Goal: Task Accomplishment & Management: Use online tool/utility

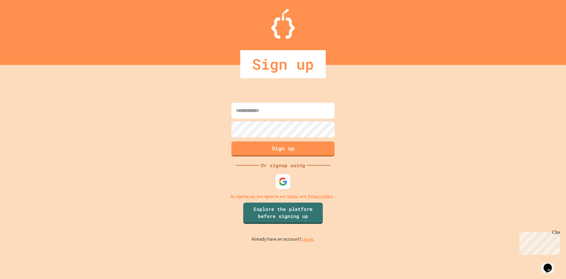
click at [309, 236] on link "Log in." at bounding box center [308, 239] width 14 height 6
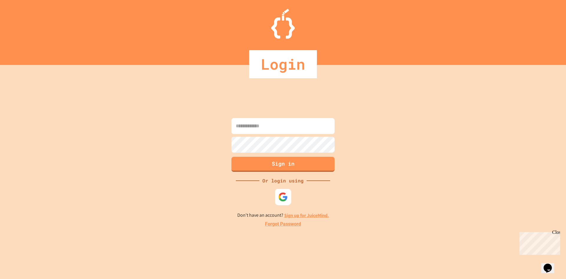
click at [286, 200] on img at bounding box center [283, 197] width 10 height 10
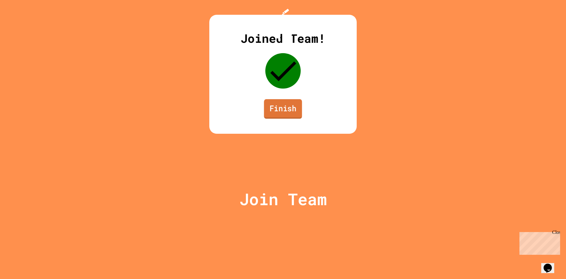
click at [292, 119] on link "Finish" at bounding box center [283, 108] width 38 height 19
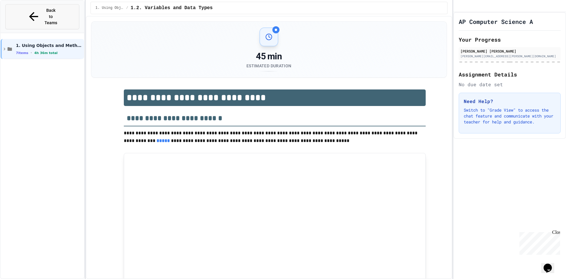
click at [55, 5] on button "Back to Teams" at bounding box center [42, 16] width 74 height 25
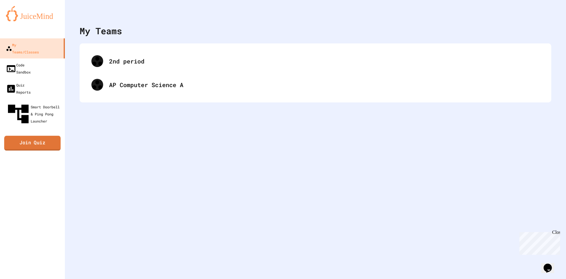
click at [32, 136] on link "Join Quiz" at bounding box center [32, 143] width 57 height 15
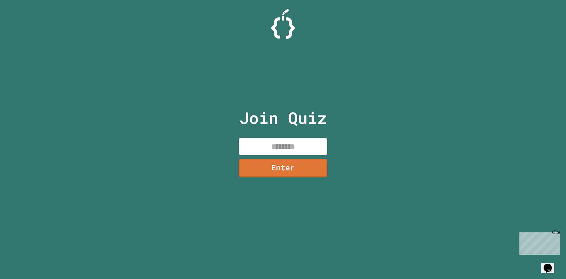
click at [288, 145] on input at bounding box center [283, 146] width 88 height 17
type input "********"
click at [285, 187] on div "Join Quiz ******** Enter" at bounding box center [282, 139] width 99 height 249
click at [277, 162] on link "Enter" at bounding box center [282, 166] width 83 height 19
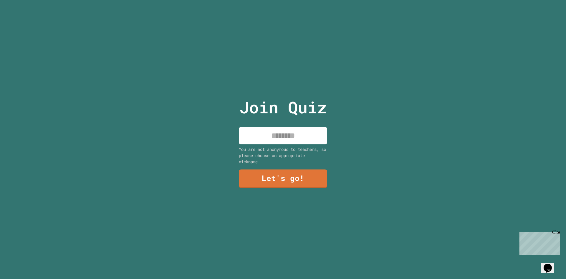
click at [278, 139] on input at bounding box center [283, 135] width 88 height 17
type input "*****"
click at [283, 177] on link "Let's go!" at bounding box center [283, 178] width 88 height 19
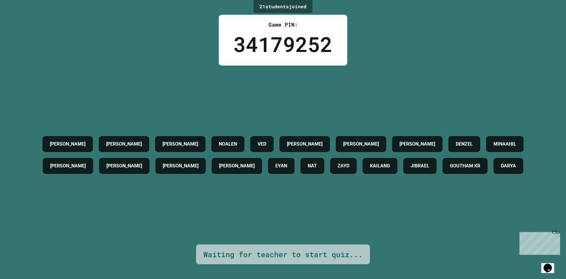
drag, startPoint x: 296, startPoint y: 258, endPoint x: 351, endPoint y: 248, distance: 56.0
click at [297, 258] on div "Waiting for teacher to start quiz..." at bounding box center [283, 254] width 174 height 20
drag, startPoint x: 351, startPoint y: 248, endPoint x: 516, endPoint y: 209, distance: 169.1
click at [352, 249] on div "Waiting for teacher to start quiz..." at bounding box center [282, 254] width 159 height 11
click at [555, 230] on div "Close" at bounding box center [555, 232] width 7 height 7
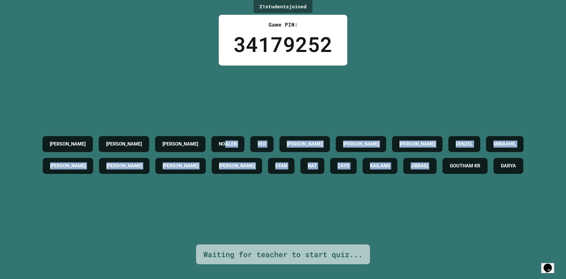
drag, startPoint x: 527, startPoint y: 219, endPoint x: 217, endPoint y: 113, distance: 328.0
click at [217, 113] on div "MATTHEW HARSHEEL AADYA NOALEN VED SAMANYU FRANKLIN WU MEHMET DENZEL MINAAHIL NE…" at bounding box center [283, 154] width 537 height 179
click at [216, 133] on div "MATTHEW HARSHEEL AADYA NOALEN VED SAMANYU FRANKLIN WU MEHMET DENZEL MINAAHIL NE…" at bounding box center [283, 155] width 537 height 44
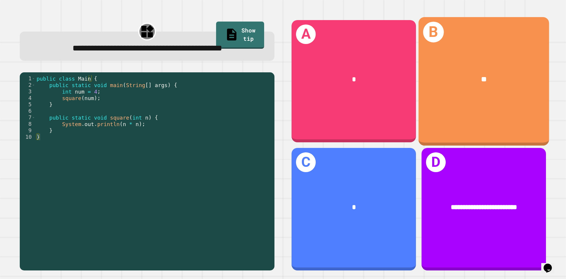
click at [457, 95] on div "**" at bounding box center [484, 80] width 131 height 40
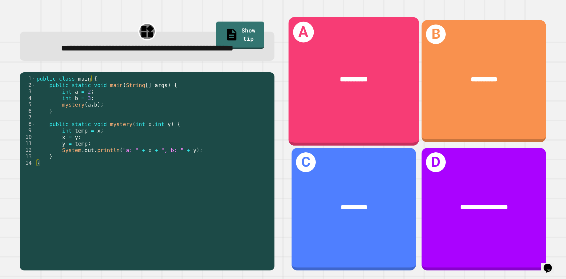
click at [381, 97] on div "**********" at bounding box center [354, 80] width 131 height 40
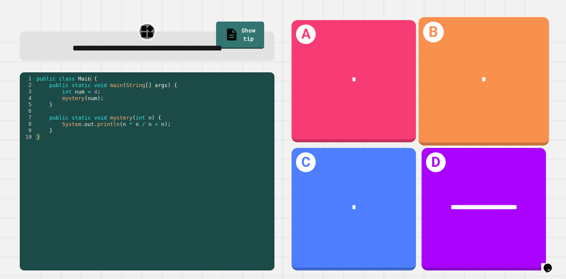
click at [520, 76] on div "*" at bounding box center [484, 79] width 102 height 11
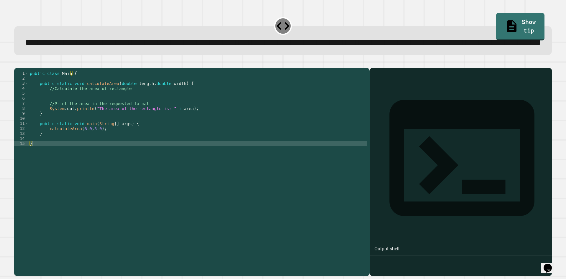
click at [155, 154] on div "public class Main { public static void calculateArea ( double length , double w…" at bounding box center [198, 158] width 338 height 175
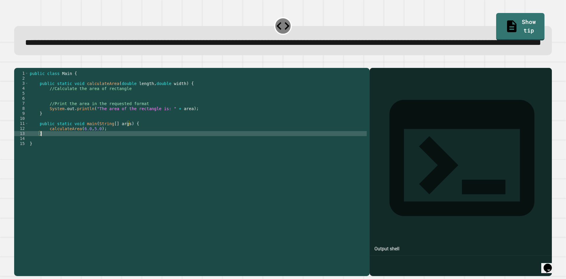
click at [163, 149] on div "public class Main { public static void calculateArea ( double length , double w…" at bounding box center [198, 158] width 338 height 175
type textarea "*"
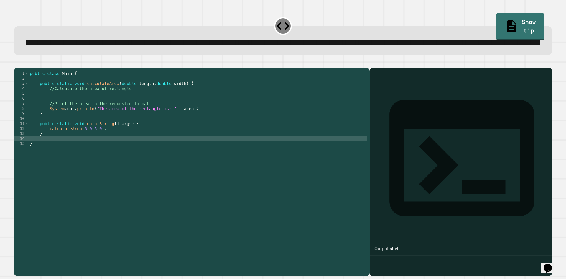
click at [151, 118] on div "public class Main { public static void calculateArea ( double length , double w…" at bounding box center [198, 158] width 338 height 175
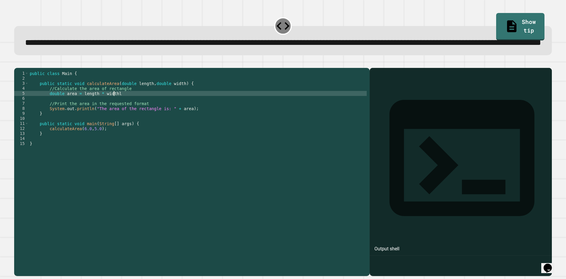
scroll to position [0, 6]
type textarea "**********"
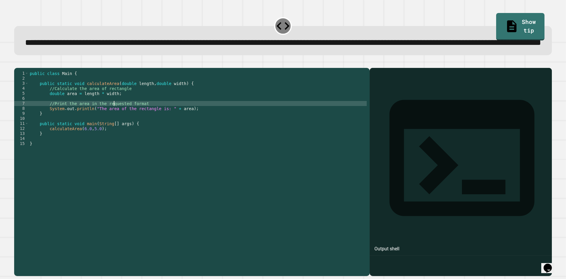
type textarea "**********"
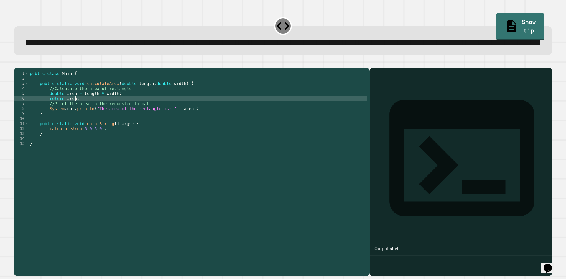
scroll to position [0, 3]
type textarea "**********"
click at [17, 63] on button "button" at bounding box center [17, 63] width 0 height 0
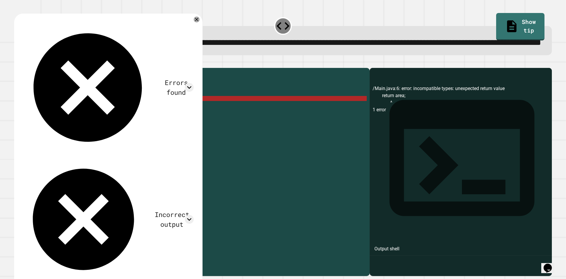
click at [83, 121] on div "public class Main { public static void calculateArea ( double length , double w…" at bounding box center [198, 158] width 338 height 175
drag, startPoint x: 81, startPoint y: 121, endPoint x: 47, endPoint y: 119, distance: 34.5
click at [47, 119] on div "public class Main { public static void calculateArea ( double length , double w…" at bounding box center [198, 158] width 338 height 175
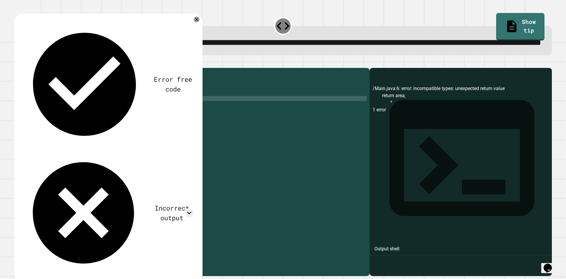
scroll to position [0, 1]
click at [16, 68] on div at bounding box center [283, 64] width 538 height 7
click at [17, 63] on icon "button" at bounding box center [17, 63] width 0 height 0
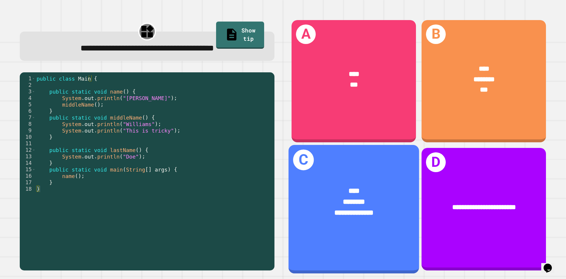
click at [374, 174] on div "**********" at bounding box center [354, 207] width 131 height 73
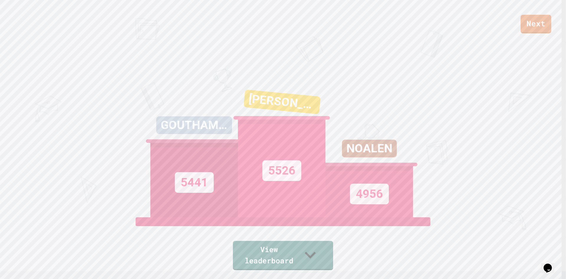
click at [322, 246] on div "View leaderboard" at bounding box center [283, 243] width 100 height 53
click at [312, 263] on icon at bounding box center [311, 254] width 22 height 23
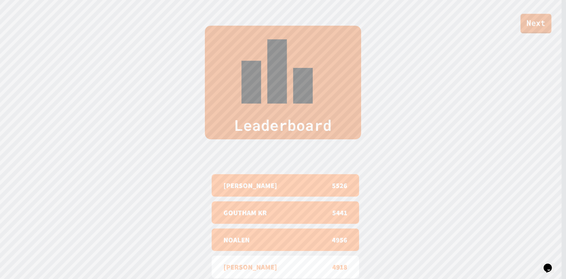
click at [526, 24] on link "Next" at bounding box center [536, 23] width 31 height 19
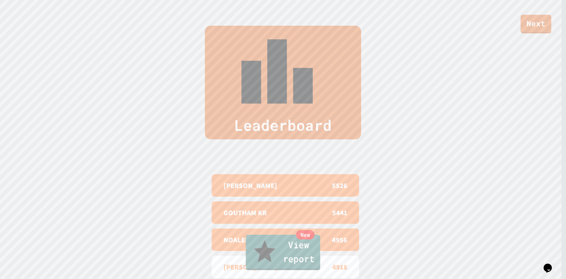
click at [309, 262] on link "New View report" at bounding box center [283, 251] width 74 height 35
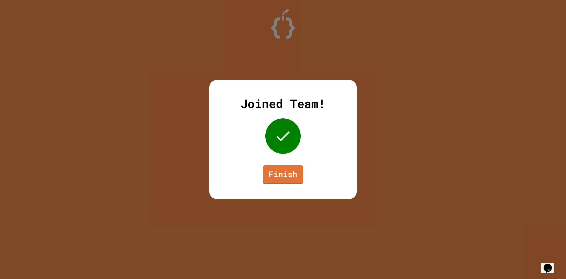
click at [293, 173] on link "Finish" at bounding box center [283, 174] width 40 height 19
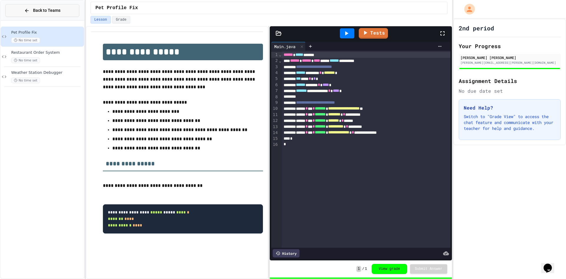
click at [46, 7] on span "Back to Teams" at bounding box center [46, 10] width 27 height 6
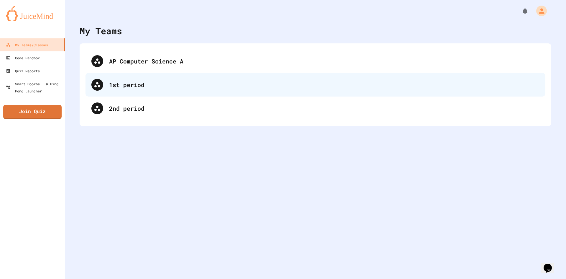
click at [155, 90] on div "1st period" at bounding box center [315, 85] width 460 height 24
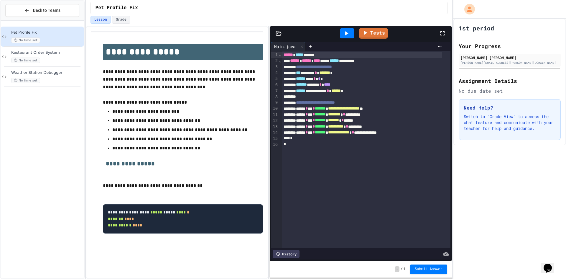
click at [124, 14] on div "Pet Profile Fix" at bounding box center [269, 8] width 366 height 16
click at [127, 8] on span "Pet Profile Fix" at bounding box center [117, 7] width 42 height 7
click at [52, 8] on span "Back to Teams" at bounding box center [46, 10] width 27 height 6
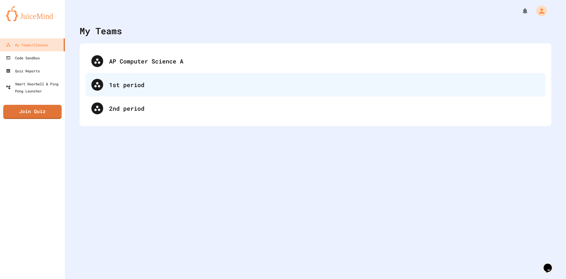
drag, startPoint x: 149, startPoint y: 88, endPoint x: 142, endPoint y: 88, distance: 7.7
click at [142, 88] on div "1st period" at bounding box center [324, 84] width 430 height 9
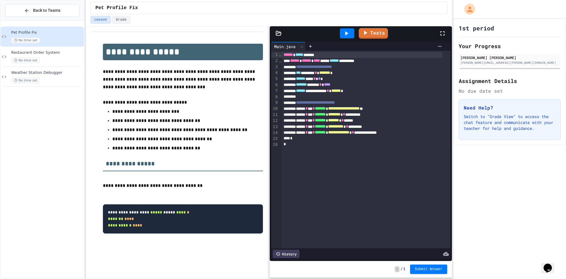
click at [468, 9] on icon "My Account" at bounding box center [469, 9] width 8 height 8
click at [30, 7] on div at bounding box center [283, 139] width 566 height 279
click at [67, 9] on button "Back to Teams" at bounding box center [42, 10] width 74 height 13
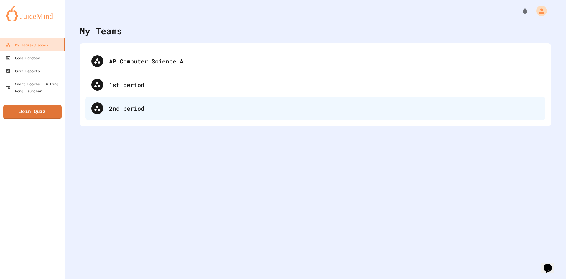
click at [148, 103] on div "2nd period" at bounding box center [315, 108] width 460 height 24
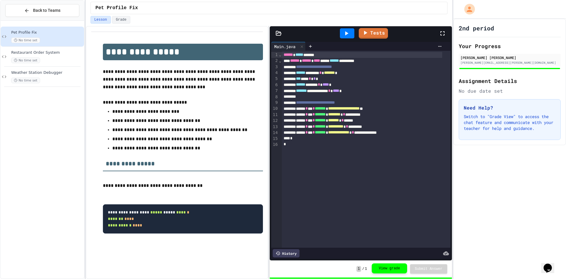
click at [392, 272] on button "View grade" at bounding box center [389, 268] width 35 height 10
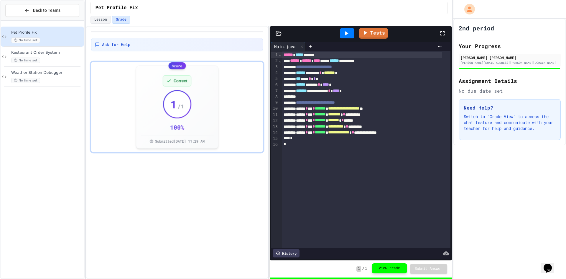
click at [389, 267] on button "View grade" at bounding box center [389, 268] width 35 height 10
click at [48, 5] on button "Back to Teams" at bounding box center [42, 10] width 74 height 13
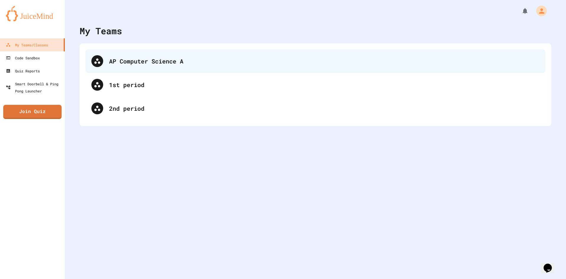
click at [99, 67] on div at bounding box center [97, 61] width 12 height 12
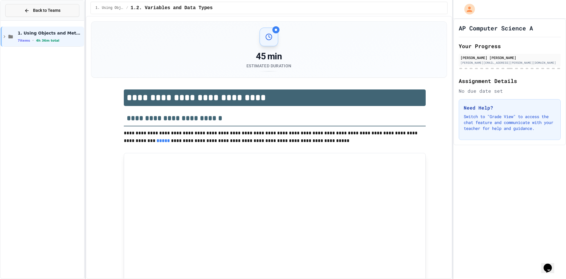
click at [32, 7] on button "Back to Teams" at bounding box center [42, 10] width 74 height 13
